Goal: Book appointment/travel/reservation

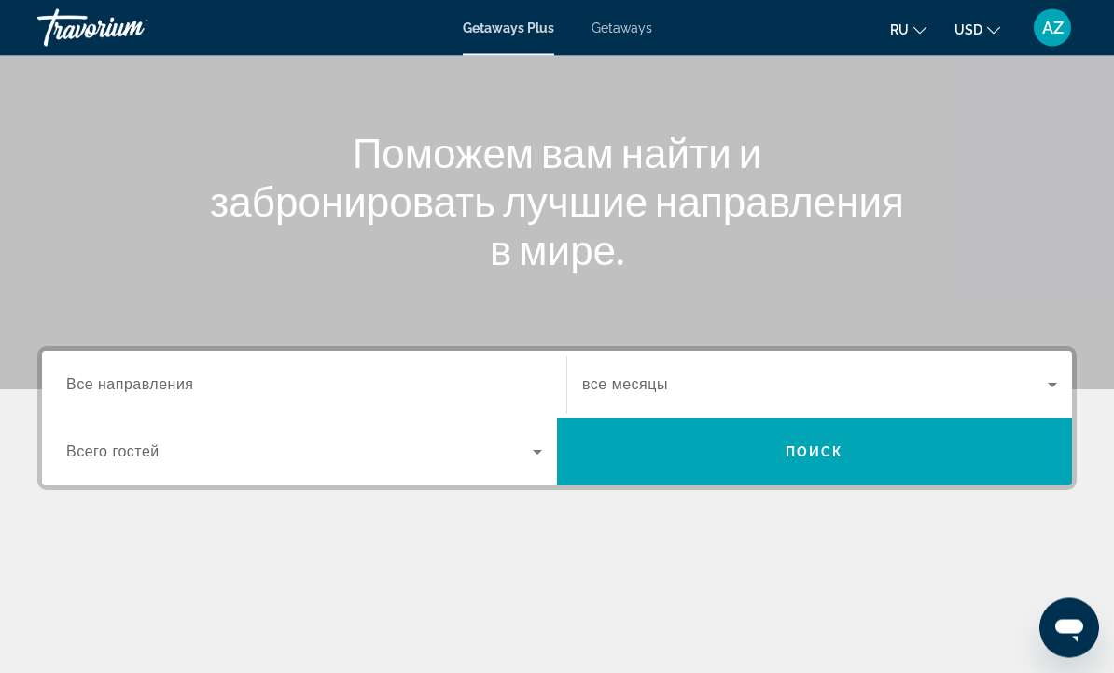
scroll to position [171, 0]
click at [184, 374] on input "Destination Все направления" at bounding box center [304, 385] width 476 height 22
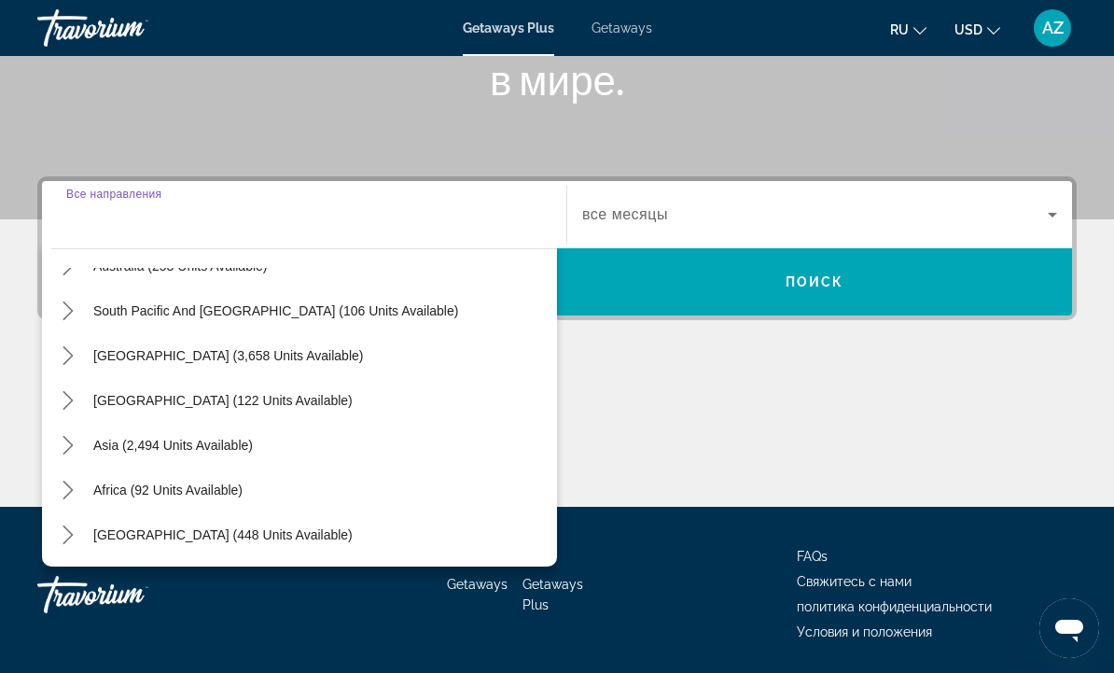
scroll to position [302, 0]
click at [190, 447] on span "Asia (2,494 units available)" at bounding box center [173, 445] width 160 height 15
type input "**********"
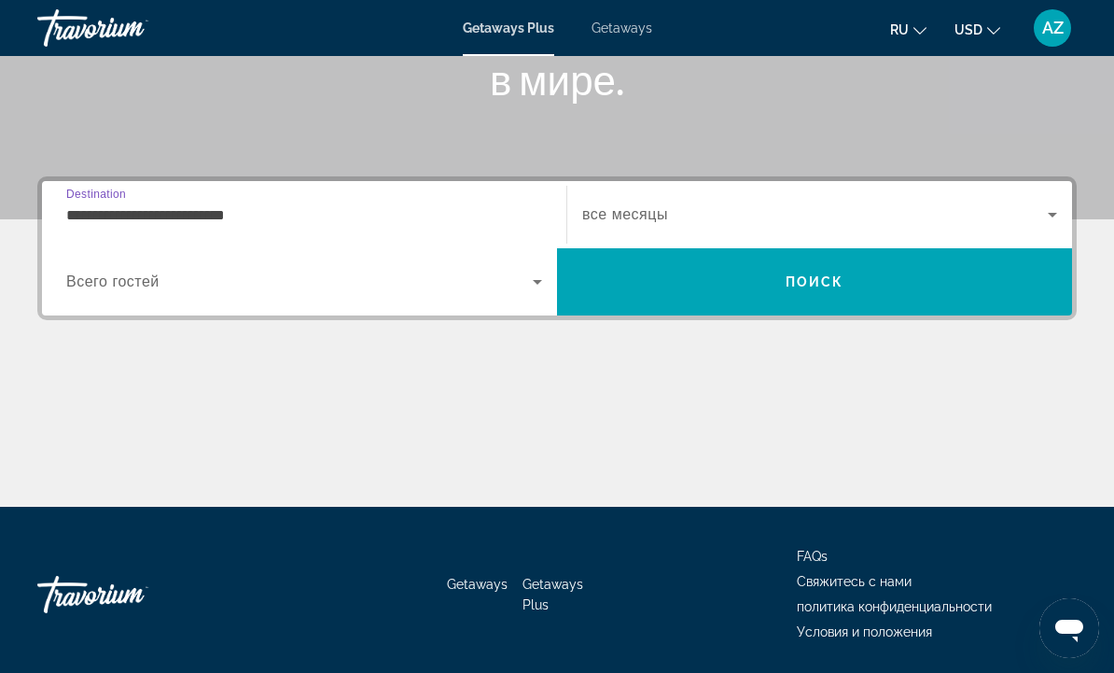
click at [520, 289] on span "Search widget" at bounding box center [299, 282] width 467 height 22
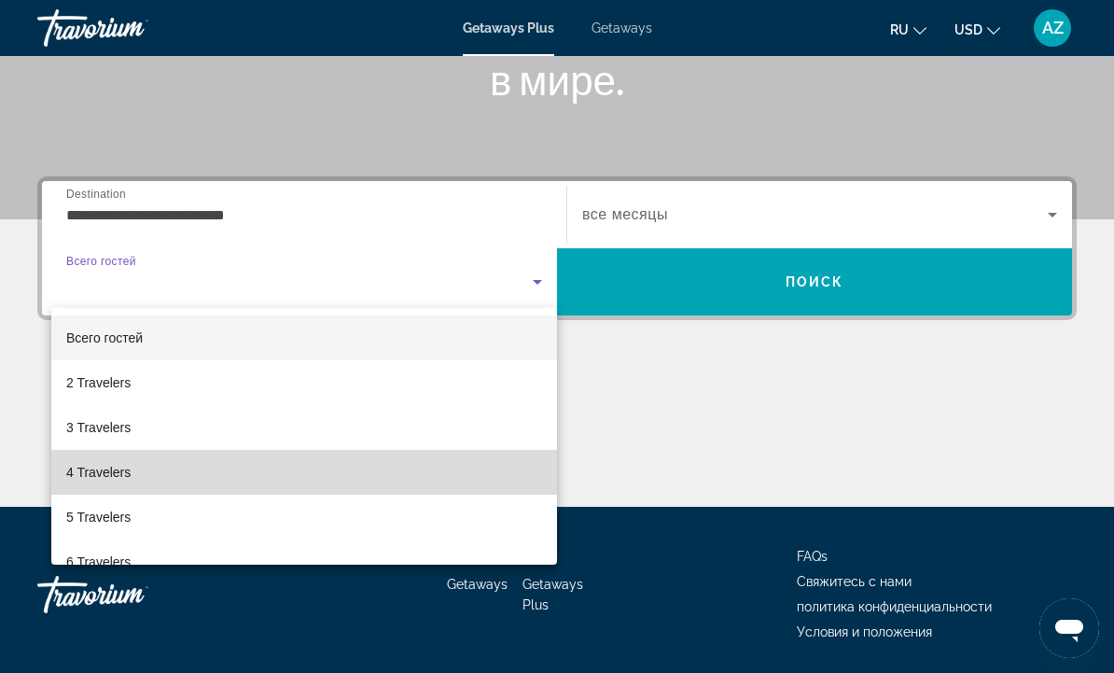
click at [105, 475] on span "4 Travelers" at bounding box center [98, 472] width 64 height 22
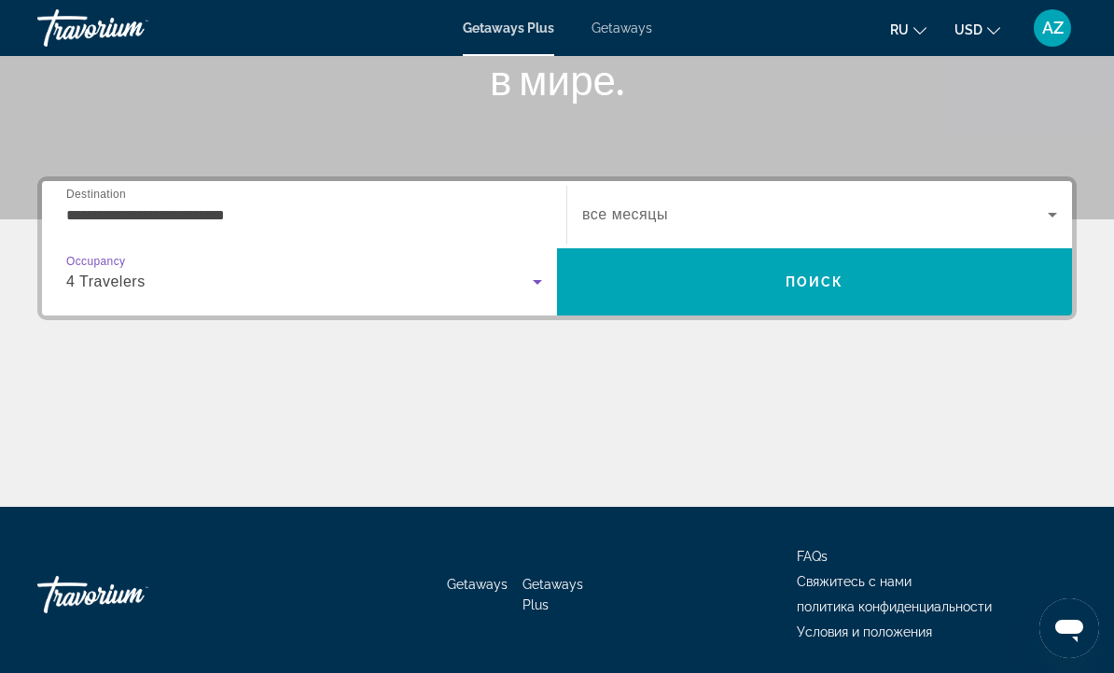
click at [1042, 216] on icon "Search widget" at bounding box center [1052, 214] width 22 height 22
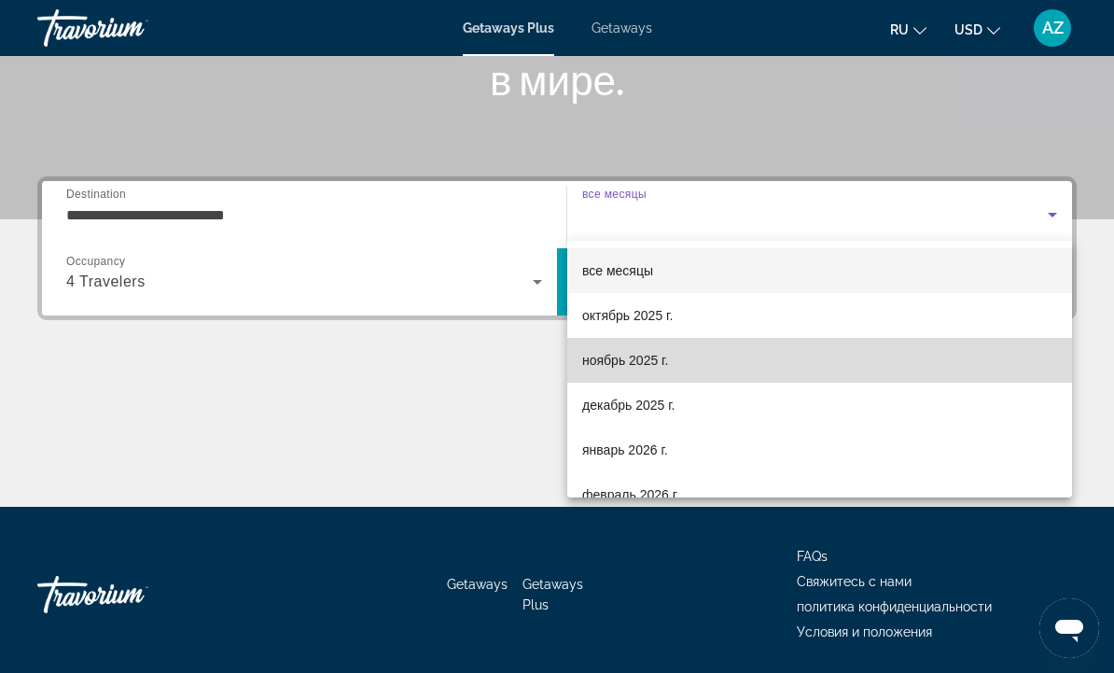
click at [647, 355] on span "ноябрь 2025 г." at bounding box center [625, 360] width 86 height 22
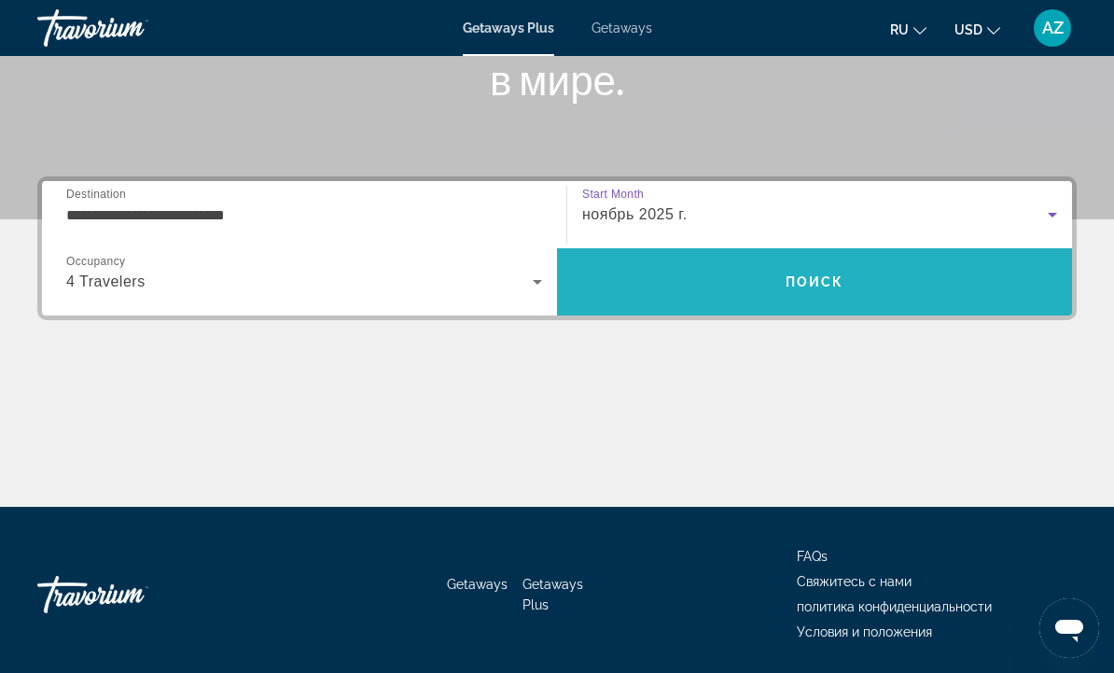
click at [805, 279] on span "Поиск" at bounding box center [815, 281] width 59 height 15
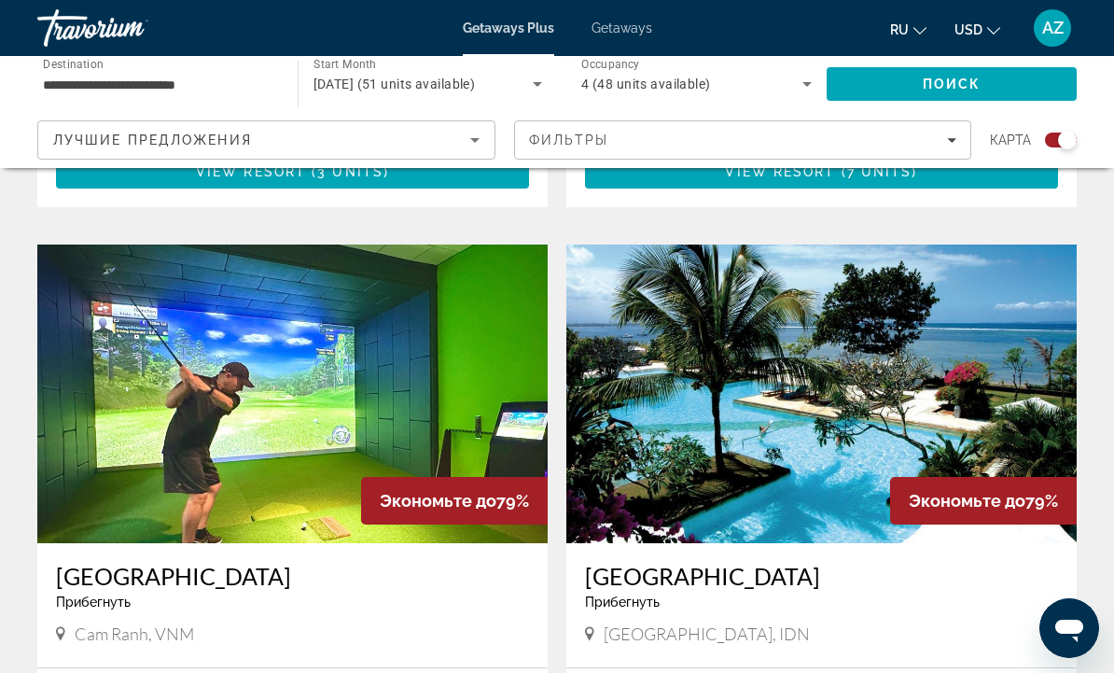
scroll to position [1873, 0]
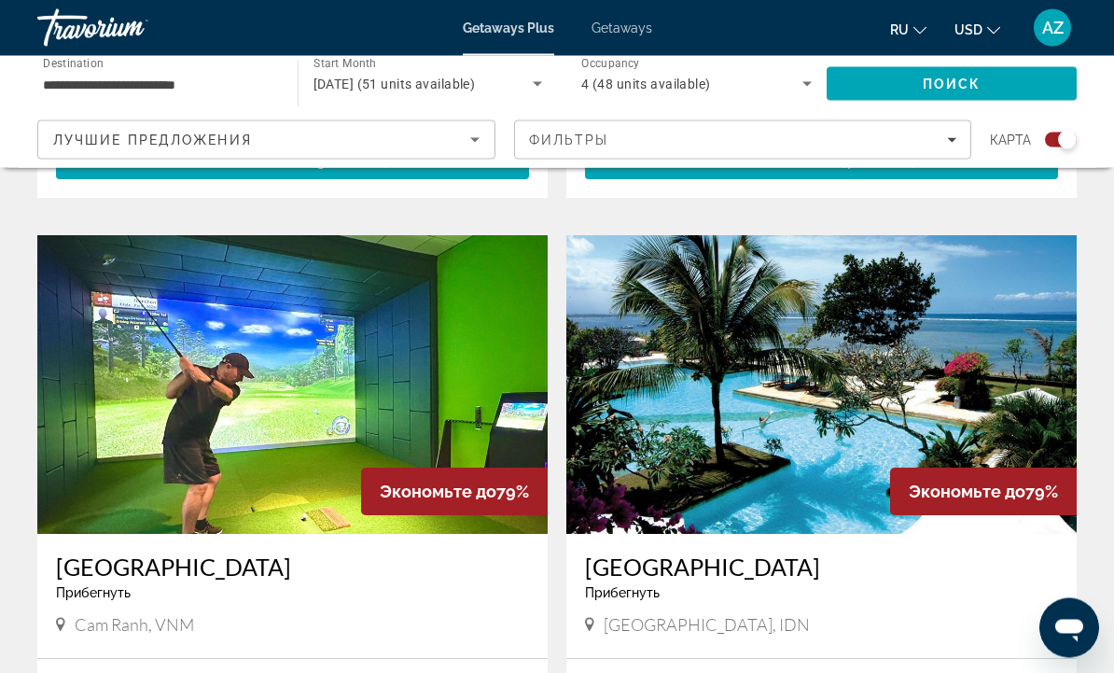
click at [283, 403] on img "Main content" at bounding box center [292, 385] width 510 height 299
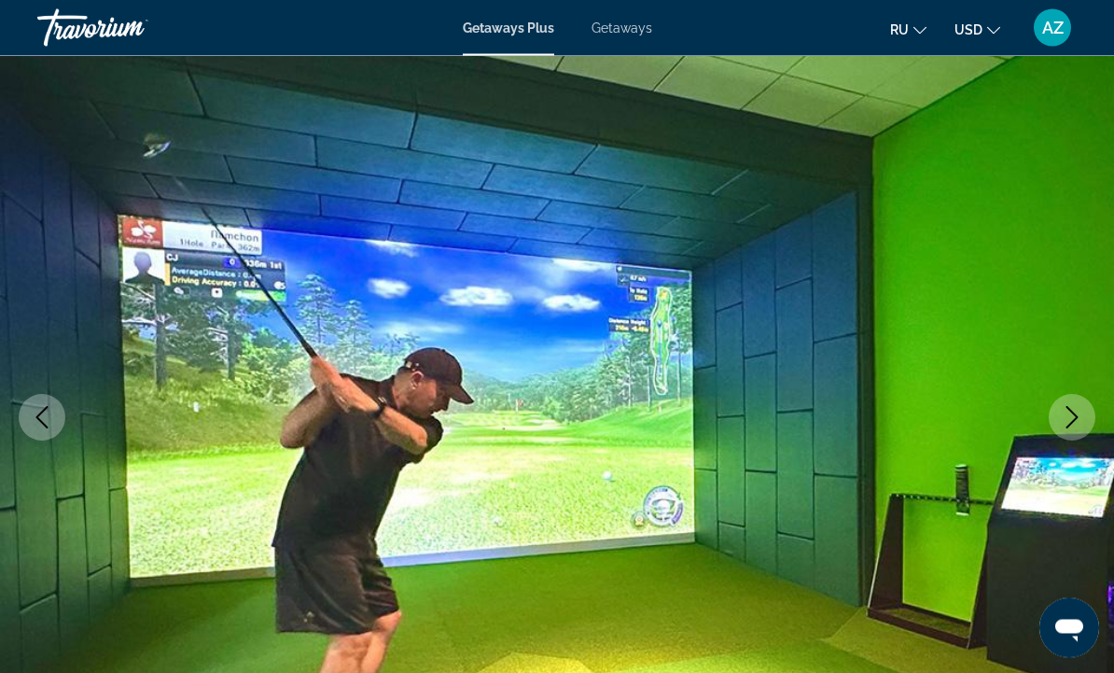
scroll to position [66, 0]
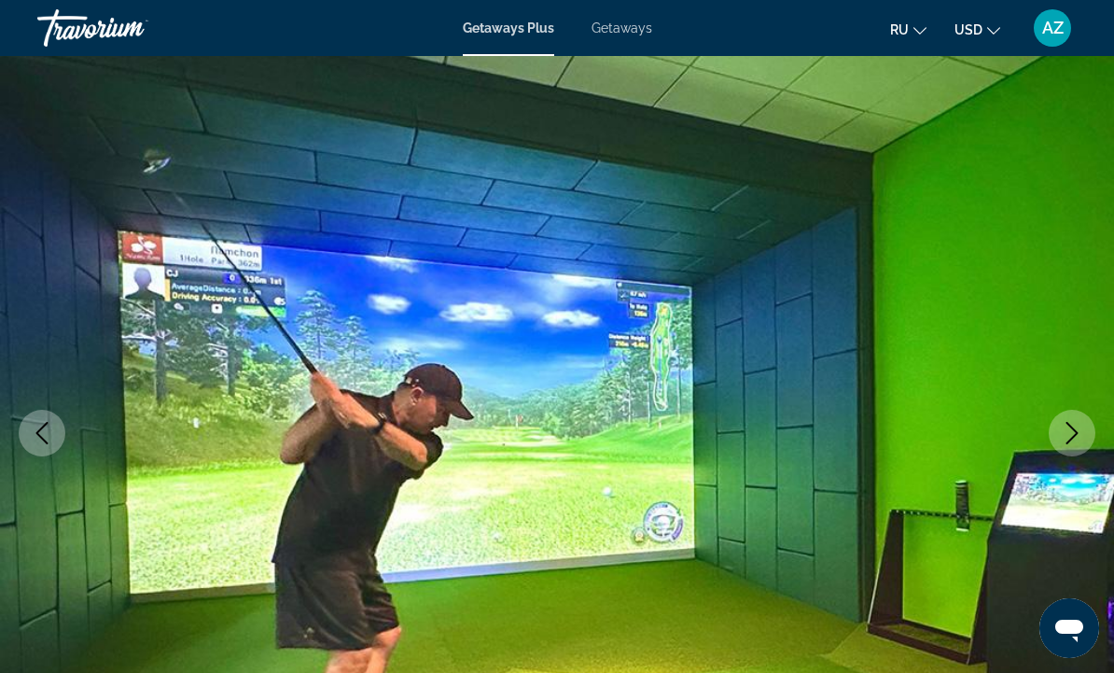
click at [1074, 434] on icon "Next image" at bounding box center [1072, 433] width 22 height 22
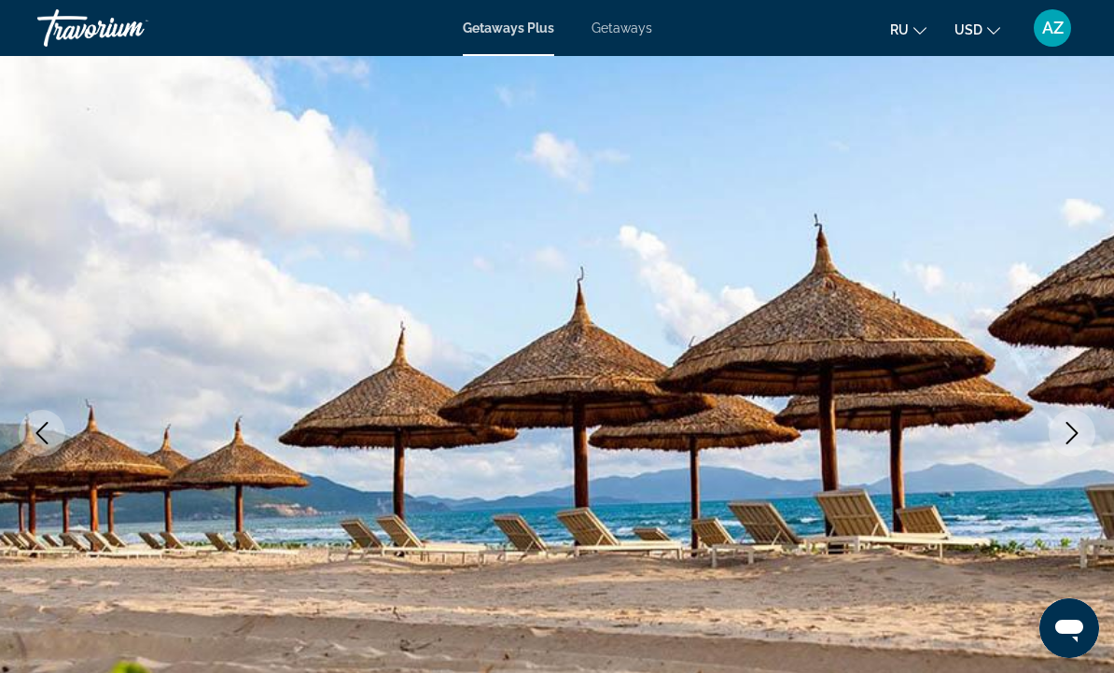
click at [1049, 446] on img "Main content" at bounding box center [557, 433] width 1114 height 886
click at [1066, 433] on icon "Next image" at bounding box center [1072, 433] width 22 height 22
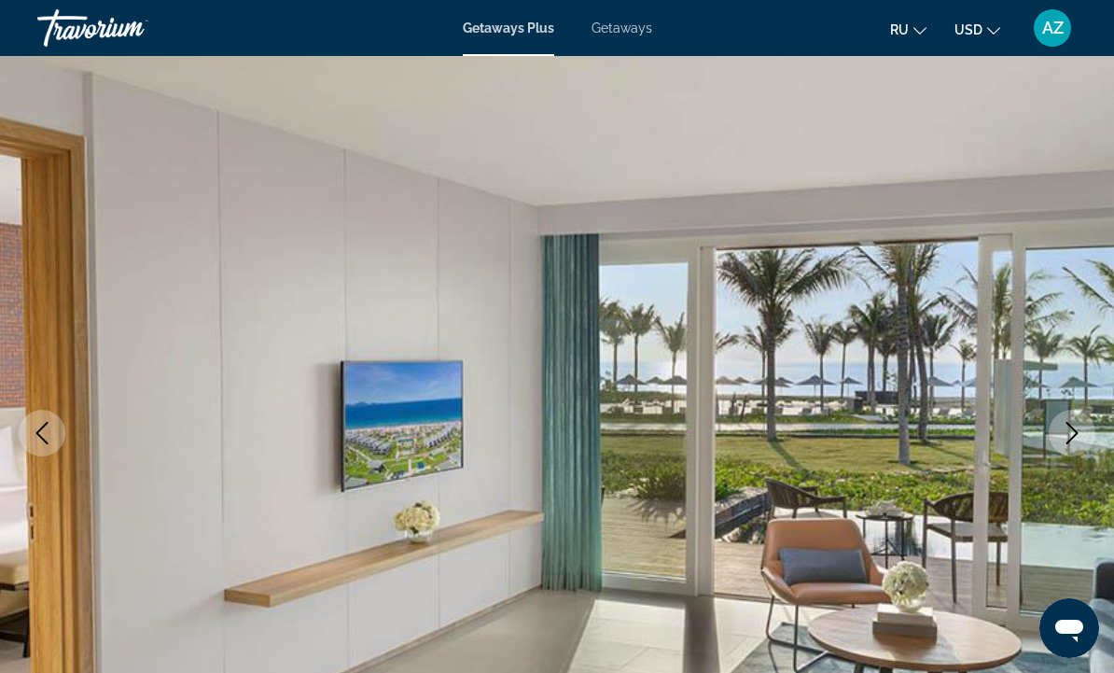
click at [1068, 436] on icon "Next image" at bounding box center [1072, 433] width 22 height 22
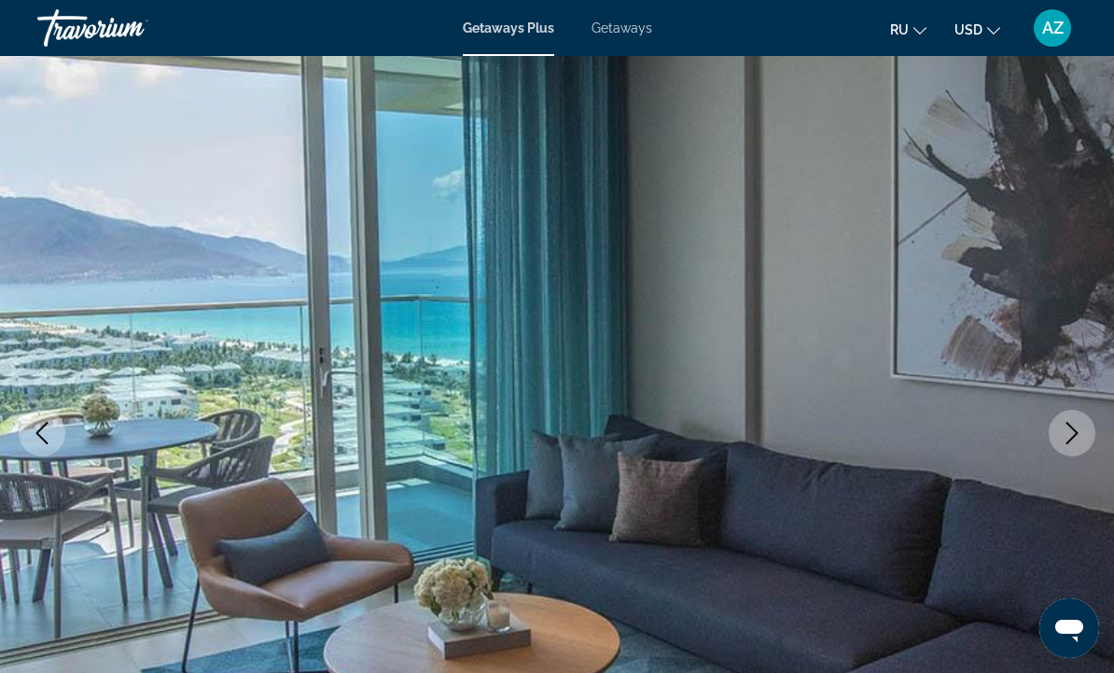
click at [1065, 431] on icon "Next image" at bounding box center [1072, 433] width 22 height 22
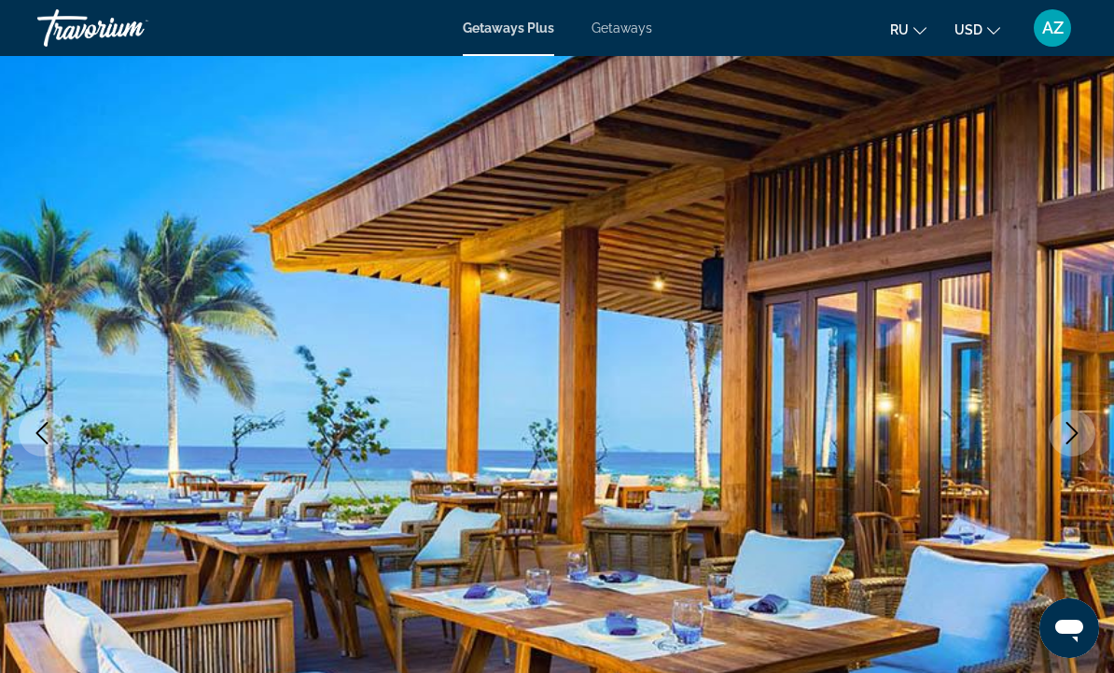
click at [1072, 432] on icon "Next image" at bounding box center [1072, 433] width 22 height 22
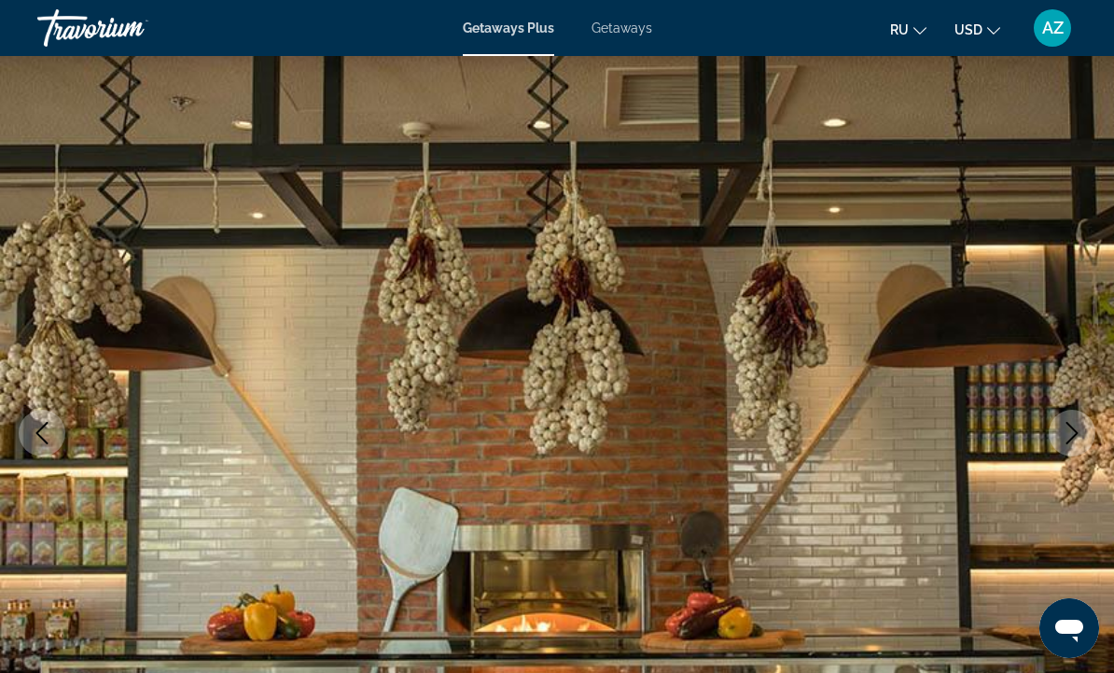
click at [1071, 439] on icon "Next image" at bounding box center [1072, 433] width 12 height 22
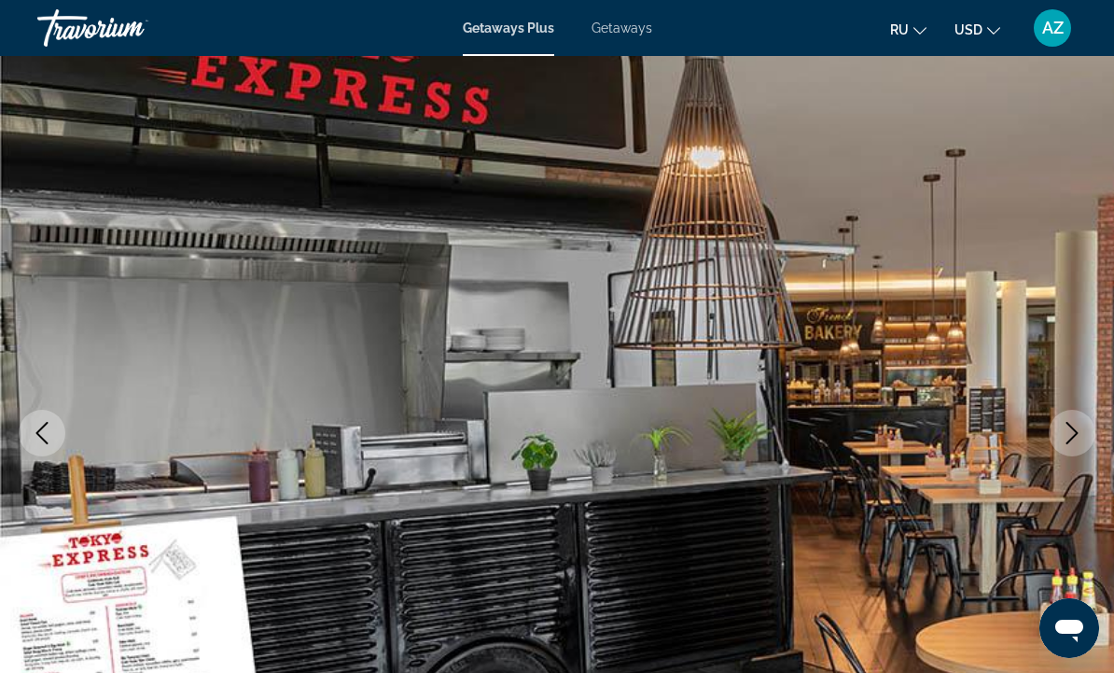
click at [1075, 433] on icon "Next image" at bounding box center [1072, 433] width 22 height 22
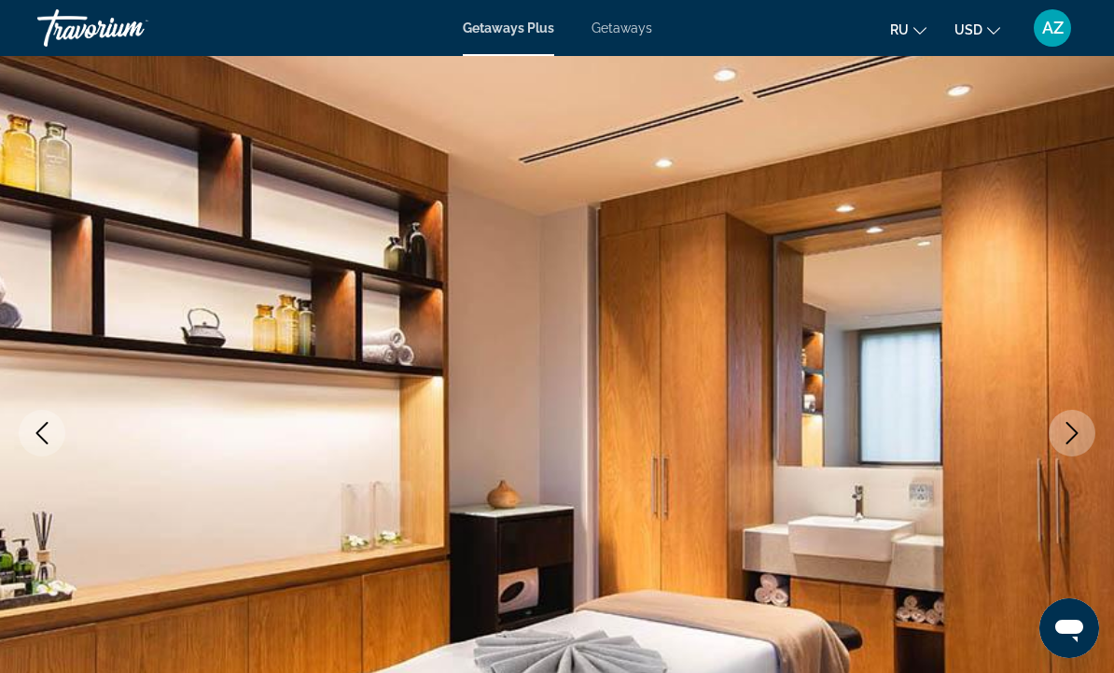
click at [1079, 437] on icon "Next image" at bounding box center [1072, 433] width 22 height 22
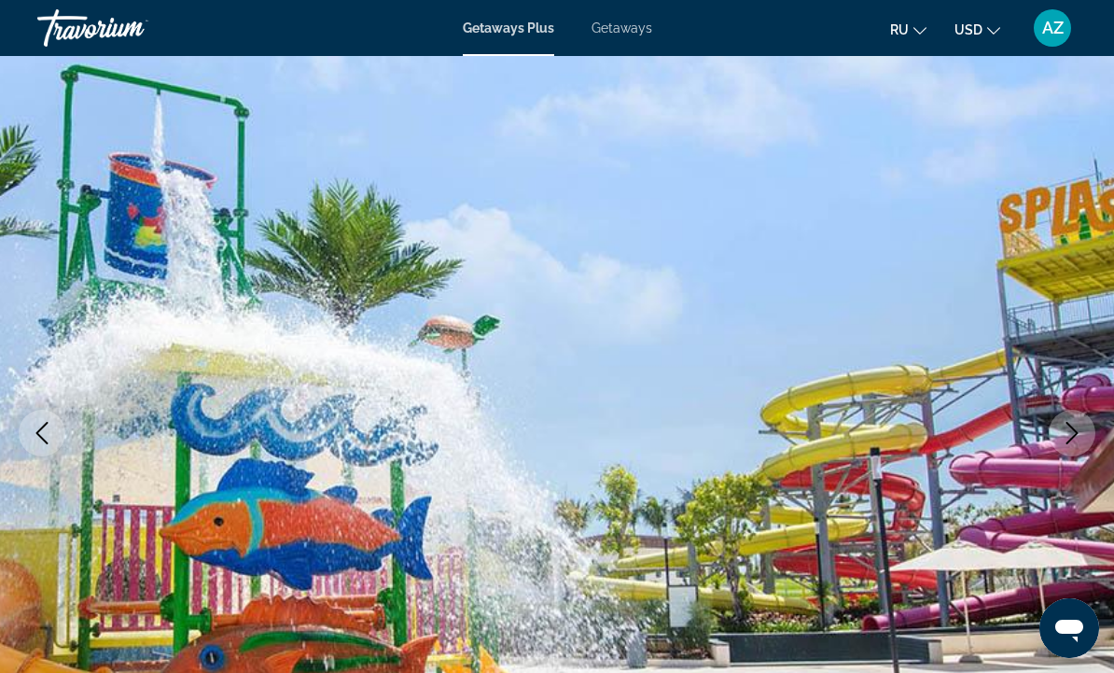
click at [1077, 437] on icon "Next image" at bounding box center [1072, 433] width 22 height 22
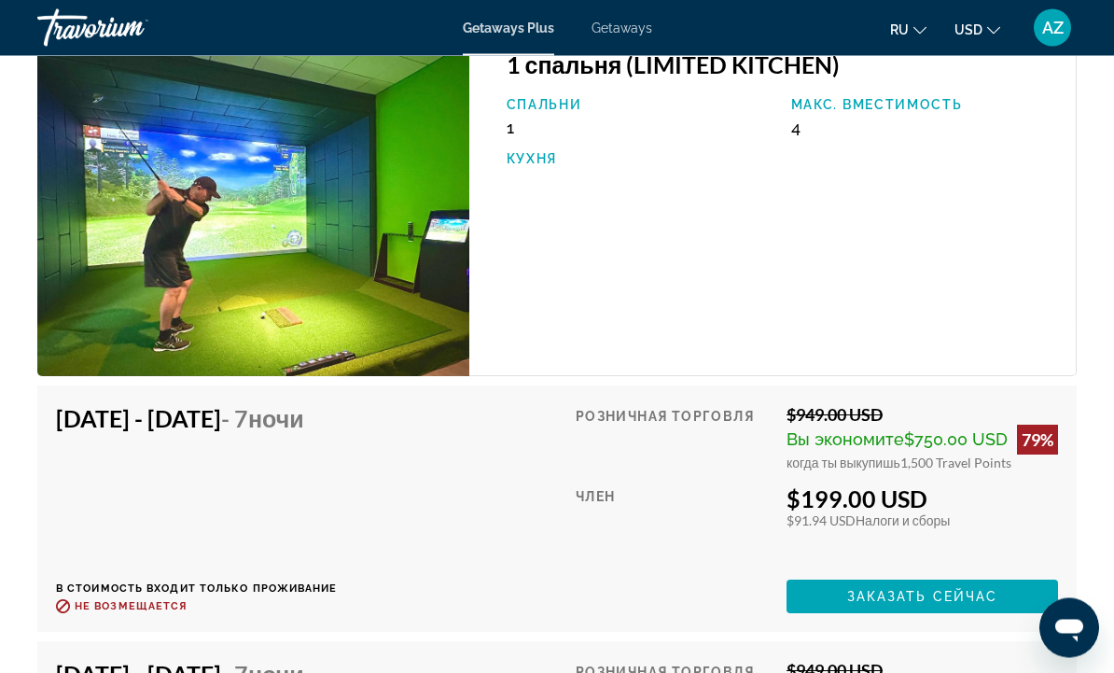
scroll to position [3708, 0]
click at [917, 589] on span "Заказать сейчас" at bounding box center [922, 596] width 151 height 15
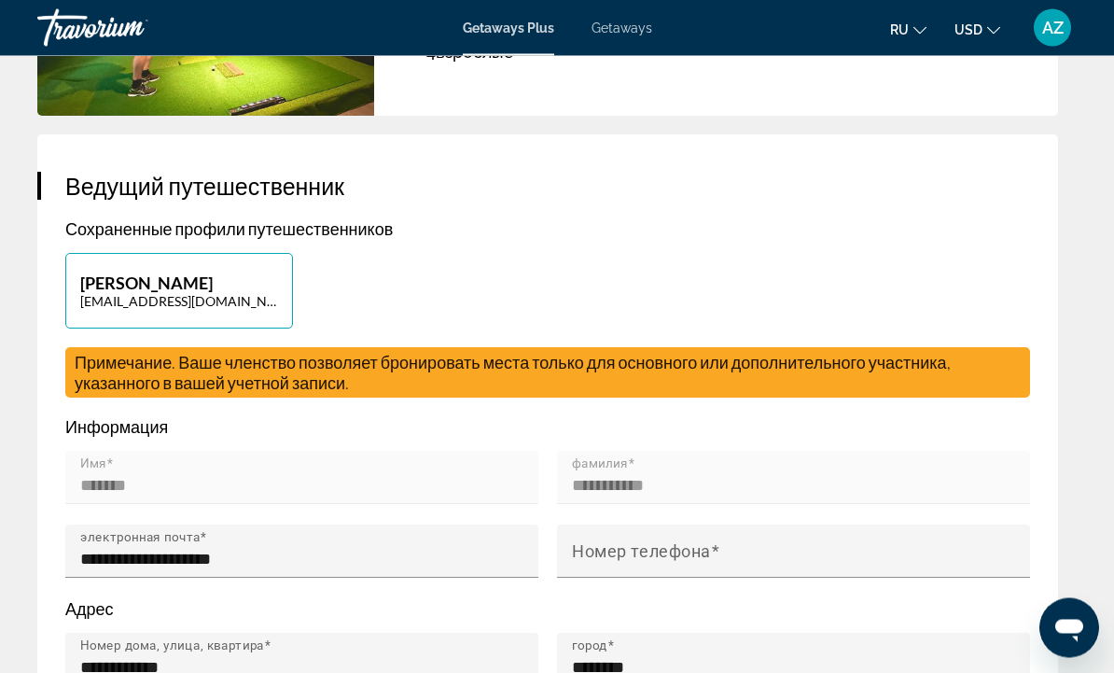
scroll to position [750, 0]
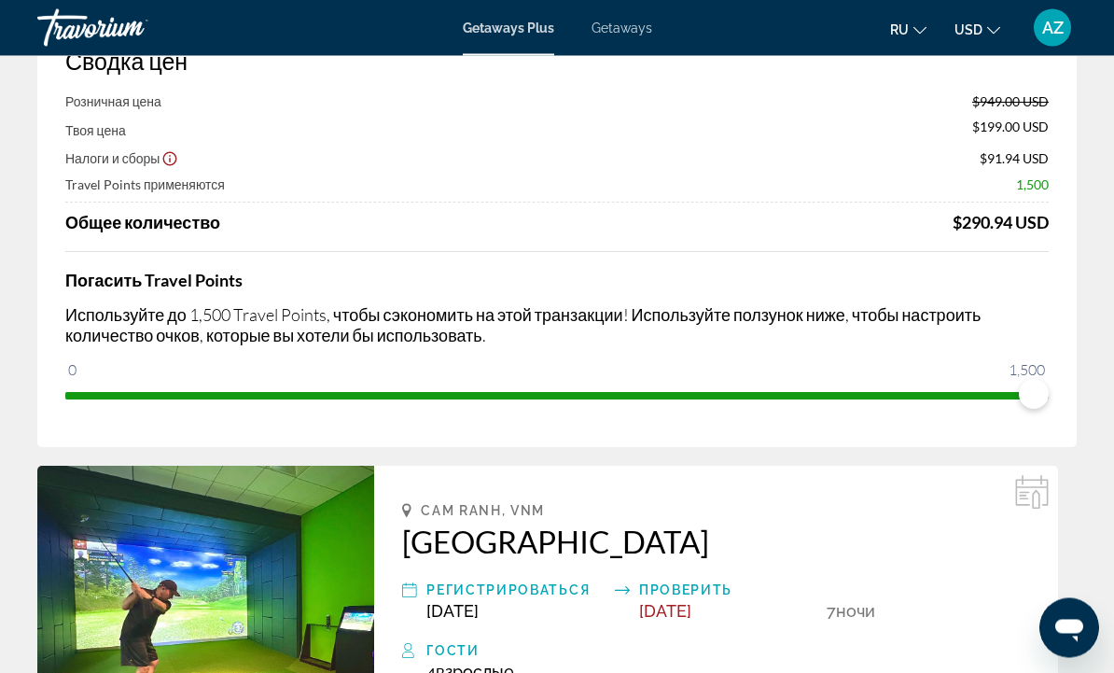
scroll to position [0, 0]
